Goal: Transaction & Acquisition: Purchase product/service

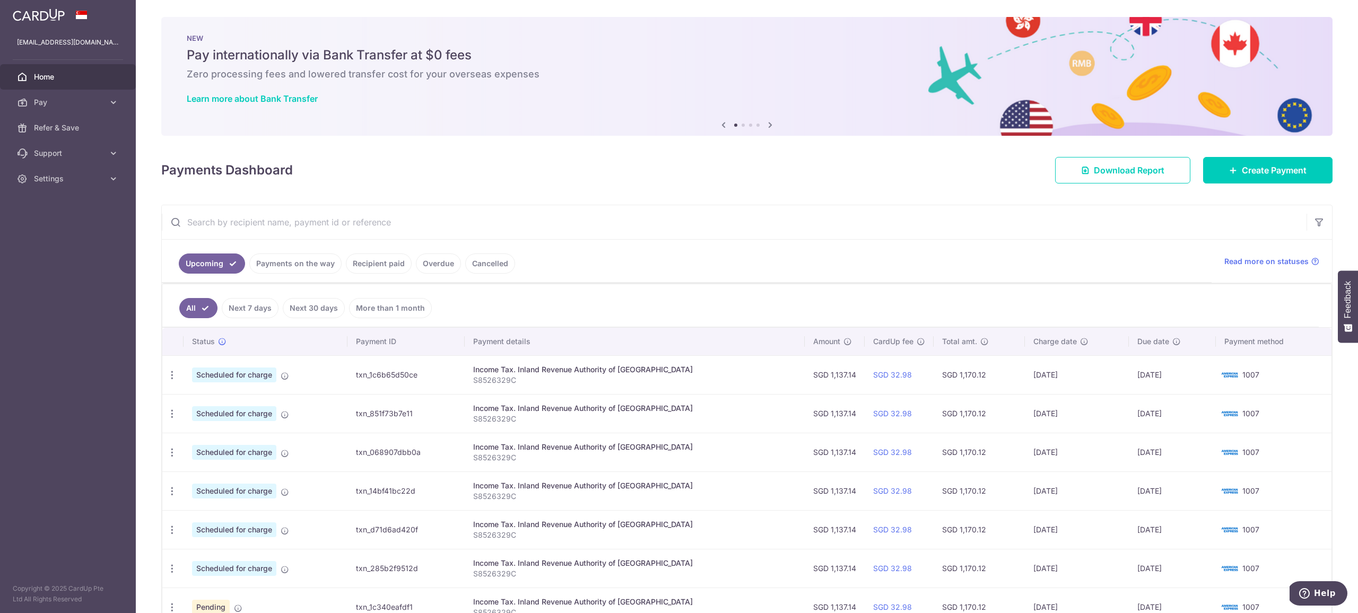
drag, startPoint x: 807, startPoint y: 374, endPoint x: 833, endPoint y: 373, distance: 25.5
click at [833, 373] on td "SGD 1,137.14" at bounding box center [835, 375] width 60 height 39
copy td "1,137.14"
click at [1210, 176] on link "Create Payment" at bounding box center [1267, 170] width 129 height 27
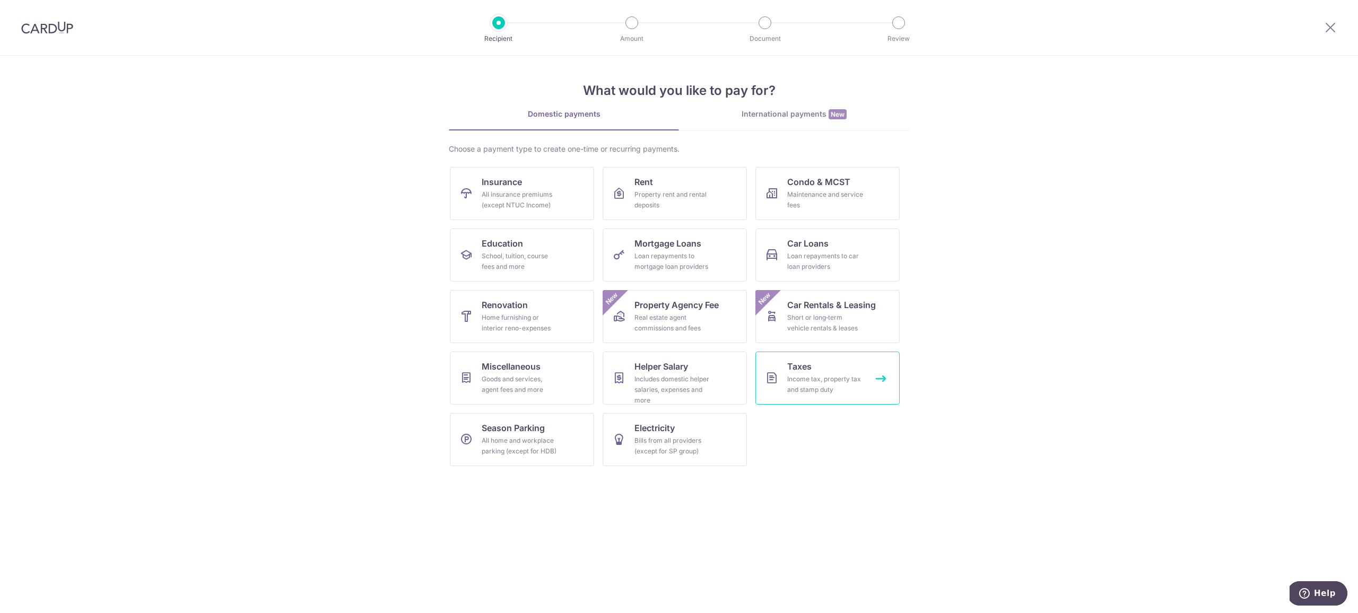
click at [834, 359] on link "Taxes Income tax, property tax and stamp duty" at bounding box center [828, 378] width 144 height 53
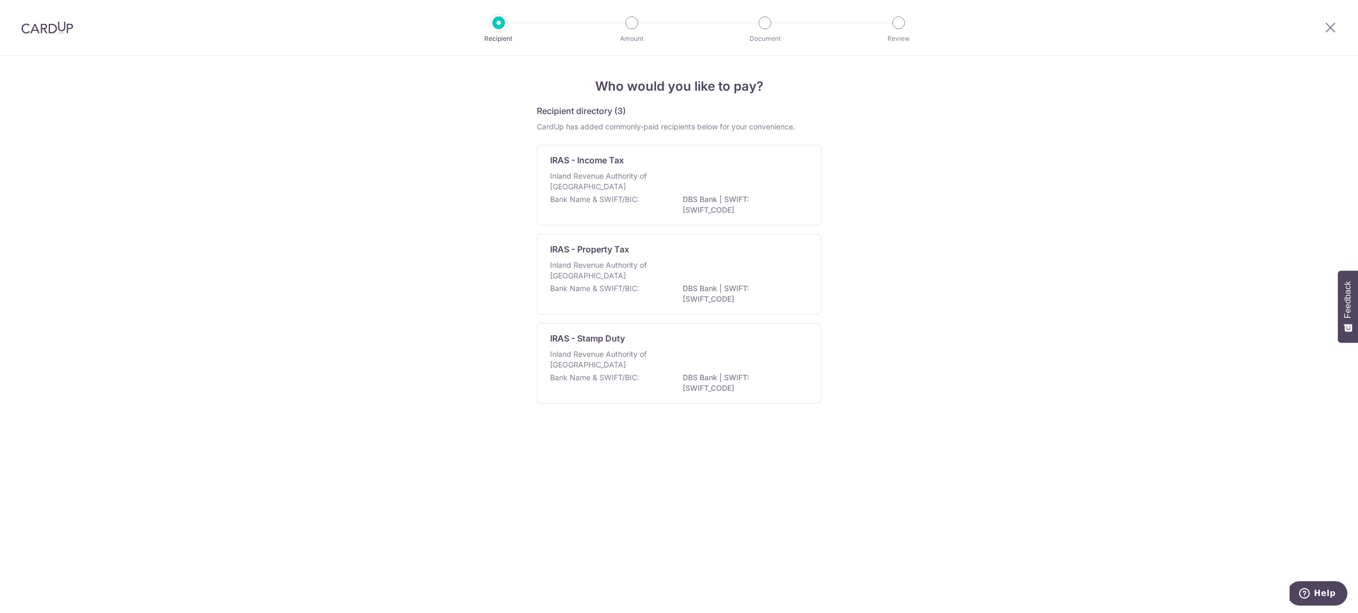
click at [642, 207] on div "Bank Name & SWIFT/BIC: DBS Bank | SWIFT: DBSSSGSGXXX" at bounding box center [679, 205] width 258 height 22
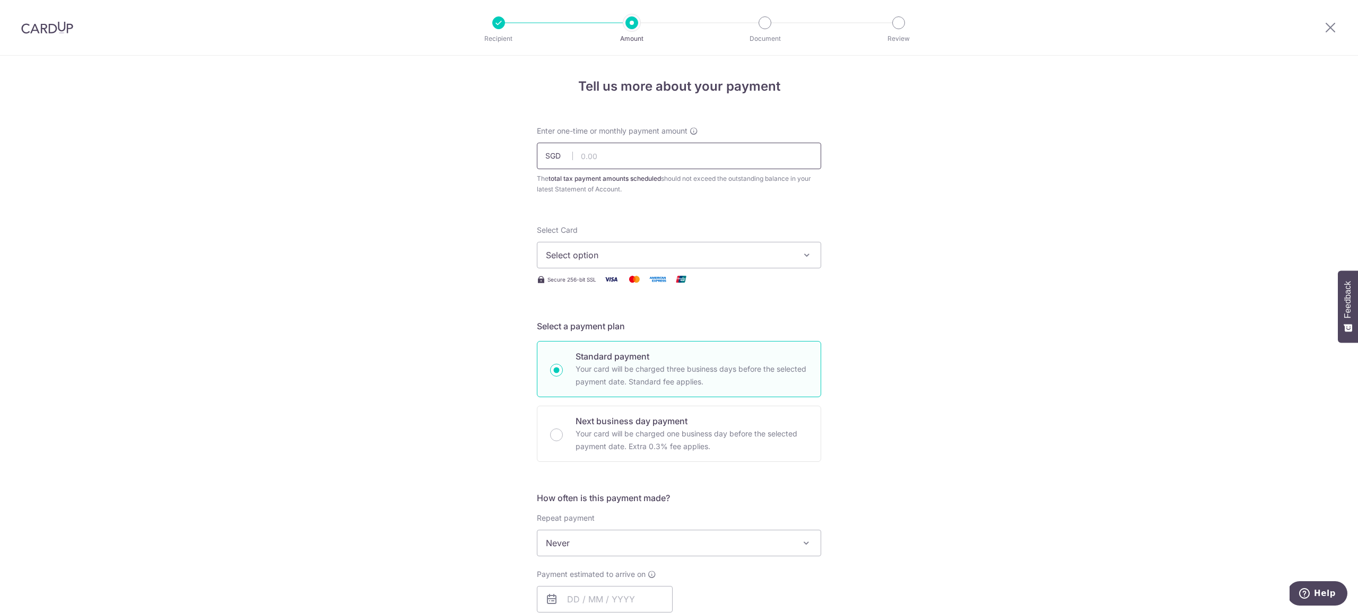
click at [614, 164] on input "text" at bounding box center [679, 156] width 284 height 27
paste input "1,137.14"
type input "1,137.14"
click at [610, 253] on span "Select option" at bounding box center [669, 255] width 247 height 13
click at [617, 334] on span "**** 1007" at bounding box center [679, 331] width 266 height 13
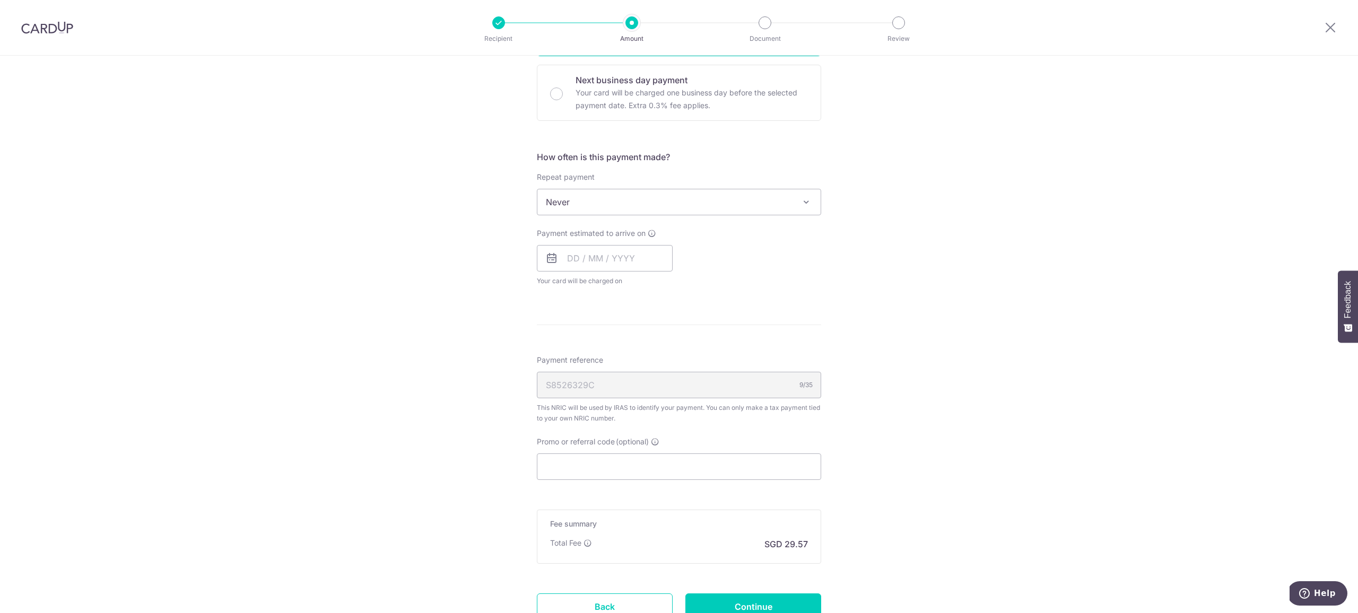
scroll to position [348, 0]
click at [612, 255] on input "text" at bounding box center [605, 252] width 136 height 27
click at [758, 289] on form "Enter one-time or monthly payment amount SGD 1,137.14 1137.14 The total tax pay…" at bounding box center [679, 210] width 284 height 865
click at [628, 196] on span "Never" at bounding box center [679, 195] width 283 height 25
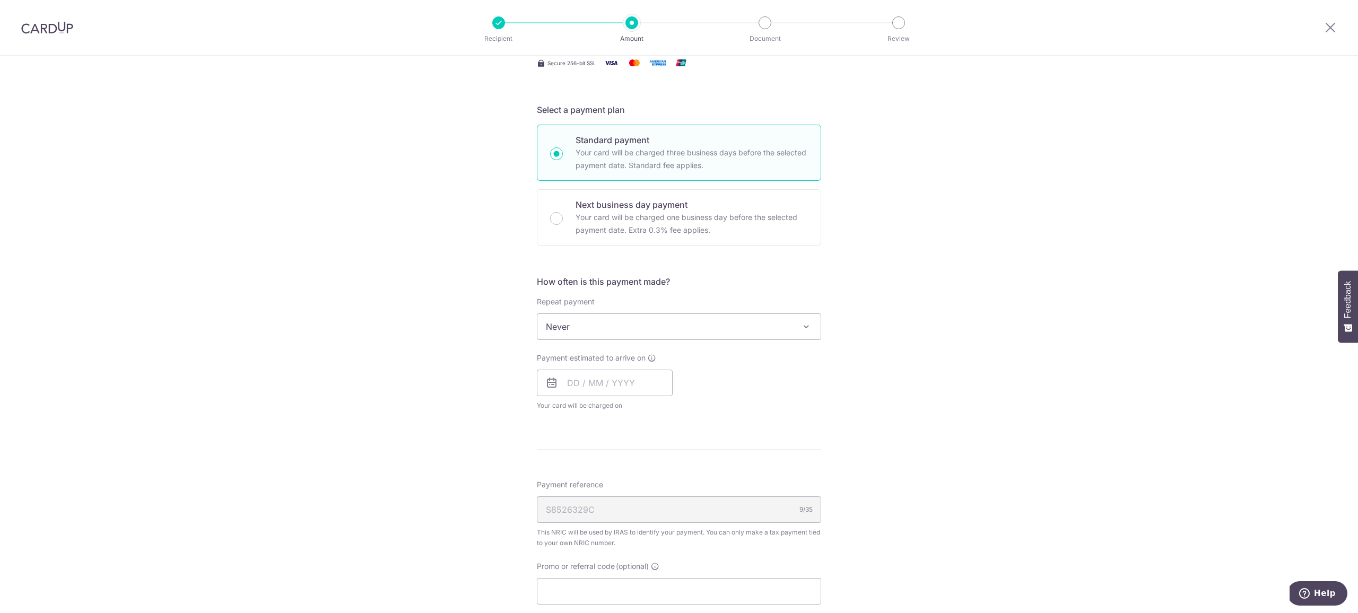
scroll to position [0, 0]
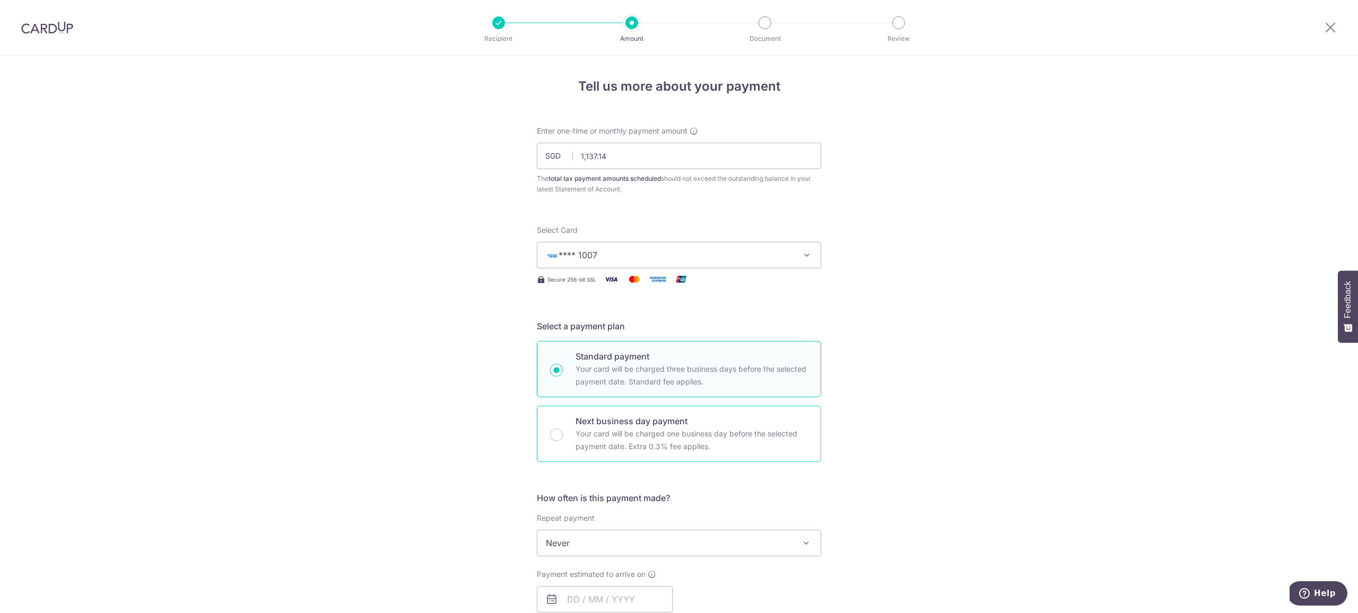
click at [637, 414] on div "Next business day payment Your card will be charged one business day before the…" at bounding box center [679, 434] width 284 height 56
radio input "false"
drag, startPoint x: 638, startPoint y: 430, endPoint x: 646, endPoint y: 408, distance: 24.3
click at [638, 430] on p "Your card will be charged one business day before the selected payment date. Ex…" at bounding box center [692, 440] width 232 height 25
click at [563, 430] on input "Next business day payment Your card will be charged one business day before the…" at bounding box center [556, 435] width 13 height 13
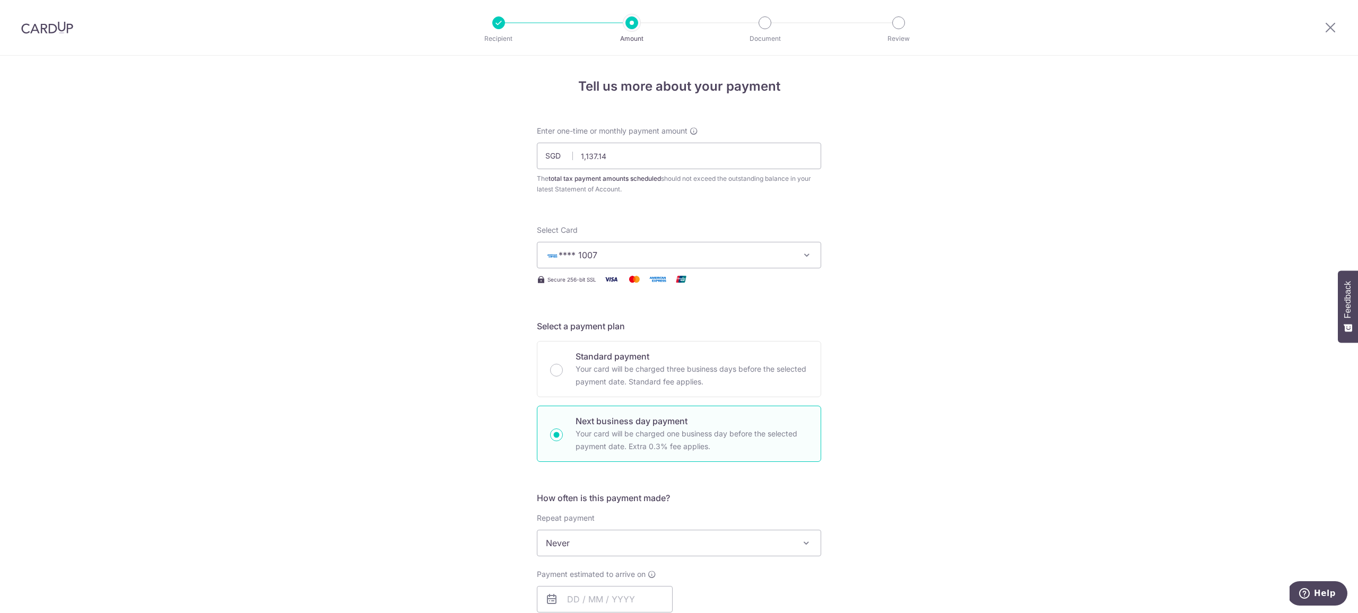
radio input "true"
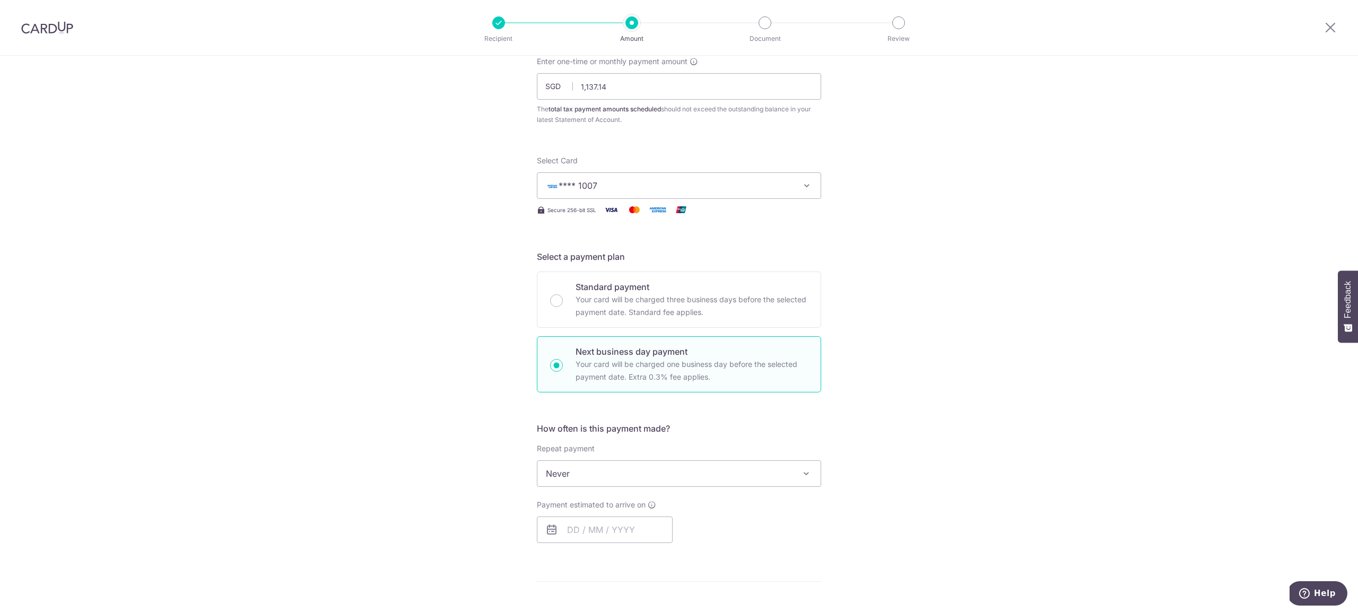
scroll to position [101, 0]
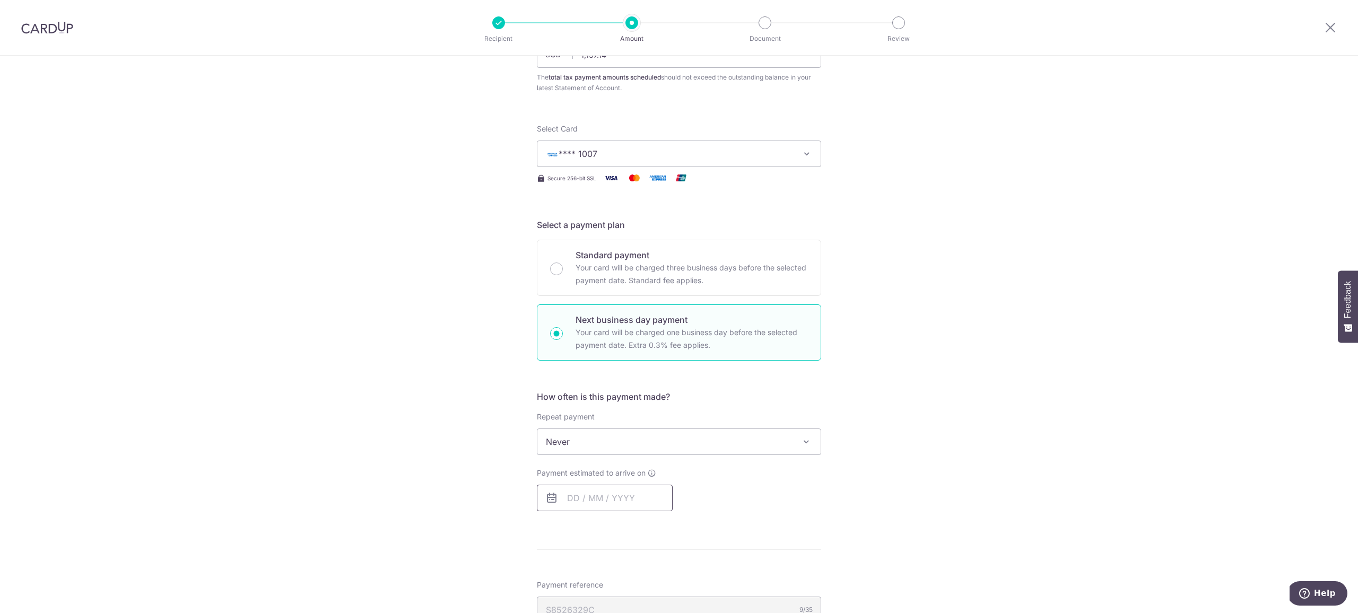
click at [635, 502] on input "text" at bounding box center [605, 498] width 136 height 27
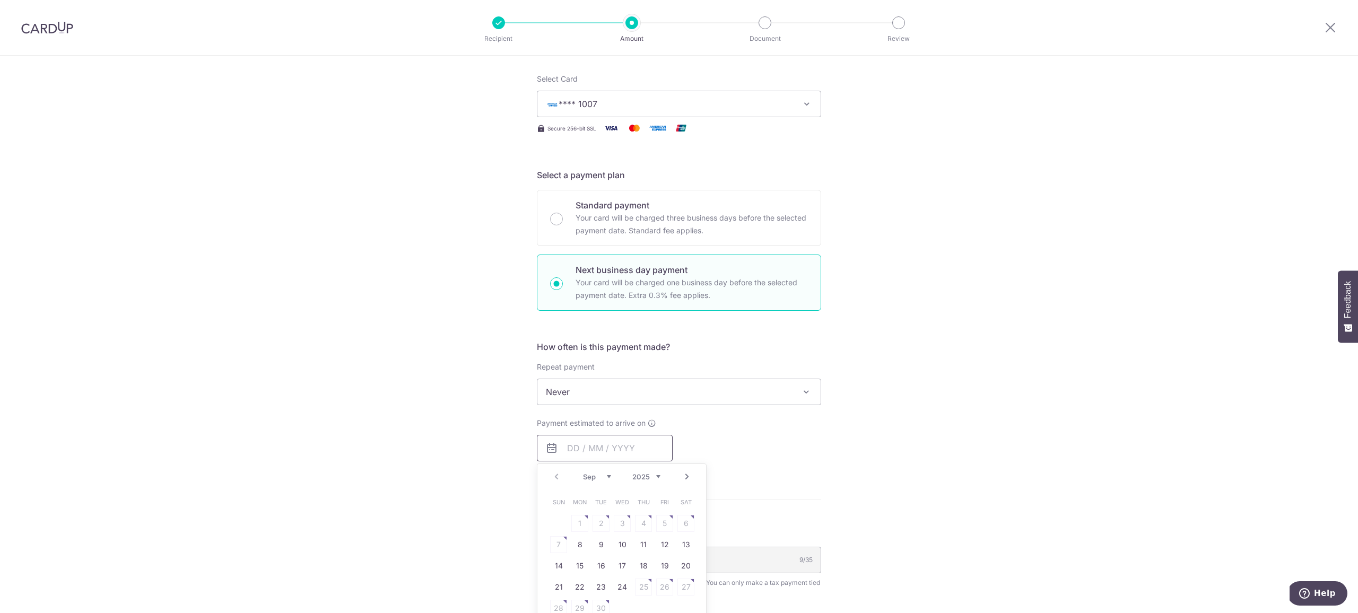
scroll to position [205, 0]
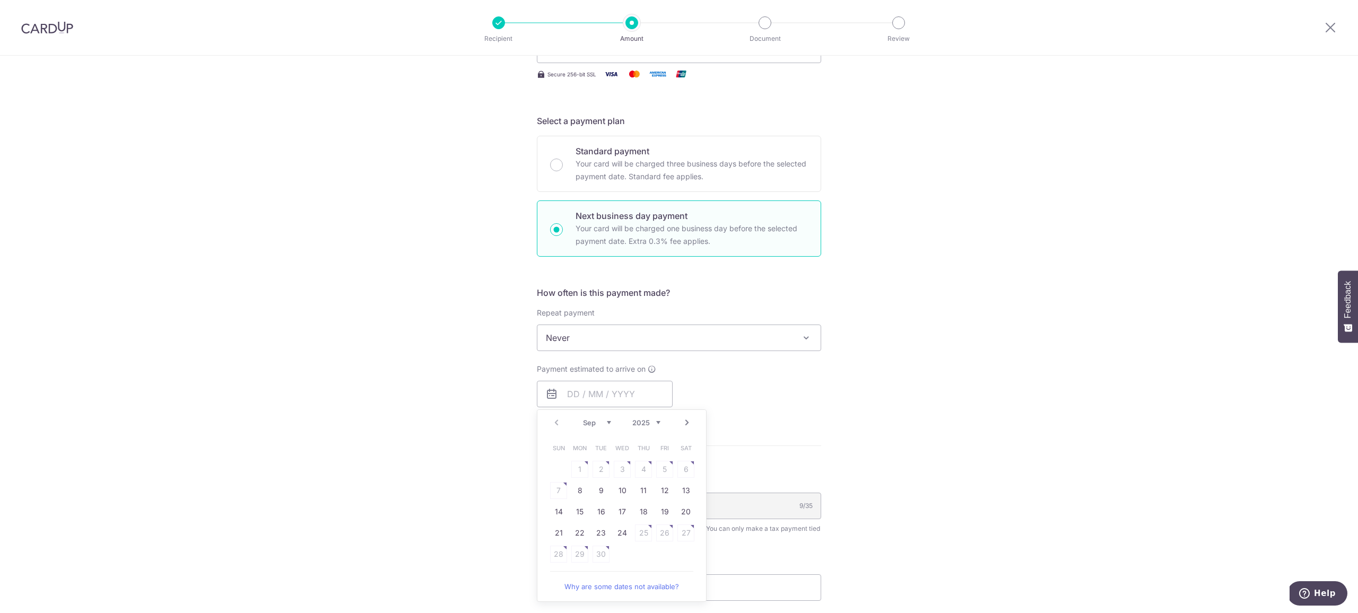
click at [721, 444] on form "Enter one-time or monthly payment amount SGD 1,137.14 1137.14 The total tax pay…" at bounding box center [679, 371] width 284 height 902
click at [637, 396] on input "text" at bounding box center [605, 394] width 136 height 27
click at [682, 378] on div "Payment estimated to arrive on Prev Next Sep Oct Nov Dec 2025 2026 Sun Mon Tue …" at bounding box center [679, 386] width 297 height 44
click at [636, 381] on input "text" at bounding box center [605, 394] width 136 height 27
click at [684, 422] on link "Next" at bounding box center [687, 423] width 13 height 13
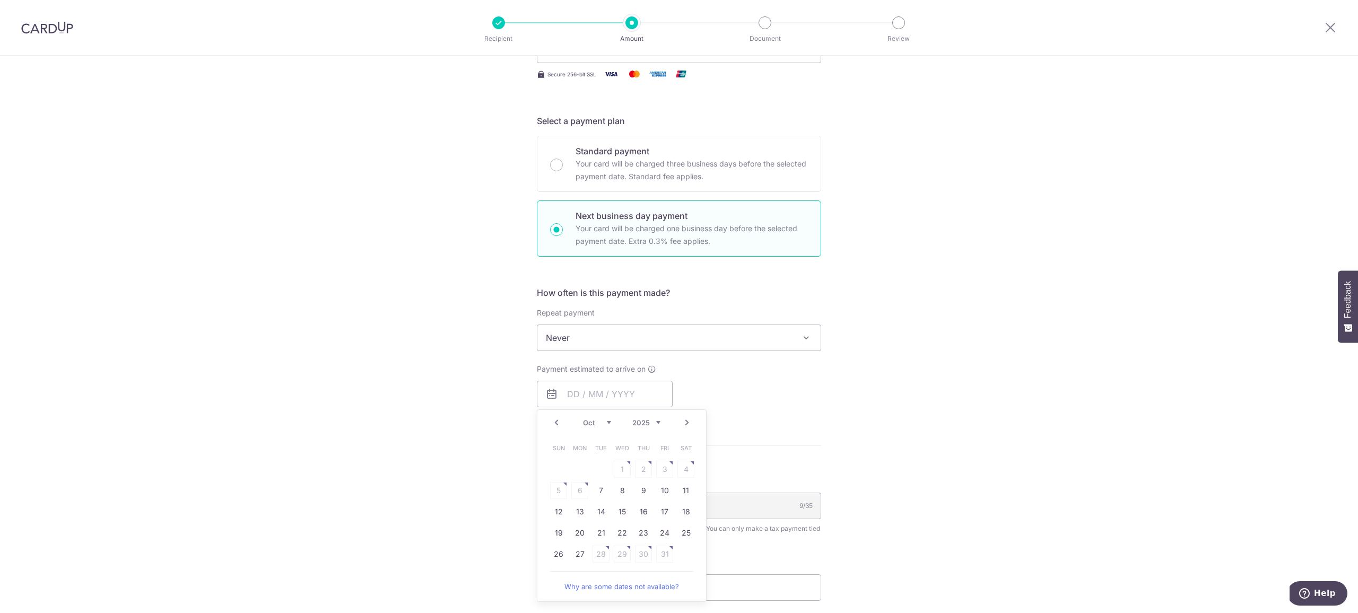
click at [552, 422] on link "Prev" at bounding box center [556, 423] width 13 height 13
